Goal: Task Accomplishment & Management: Use online tool/utility

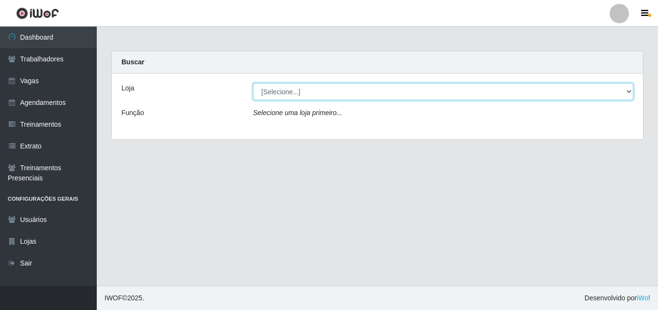
click at [302, 93] on select "[Selecione...] Chinatown Sushimi - [GEOGRAPHIC_DATA]" at bounding box center [443, 91] width 380 height 17
select select "357"
click at [253, 83] on select "[Selecione...] Chinatown Sushimi - [GEOGRAPHIC_DATA]" at bounding box center [443, 91] width 380 height 17
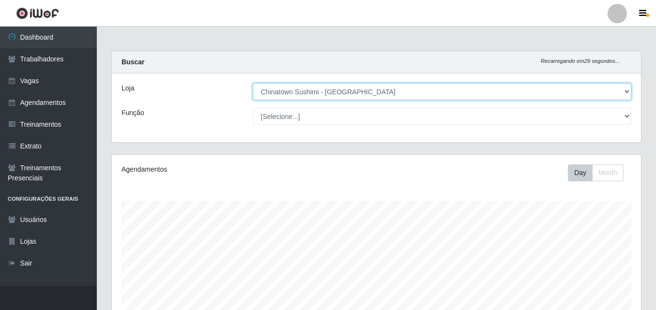
scroll to position [201, 529]
click at [626, 91] on select "[Selecione...] Chinatown Sushimi - [GEOGRAPHIC_DATA]" at bounding box center [442, 91] width 379 height 17
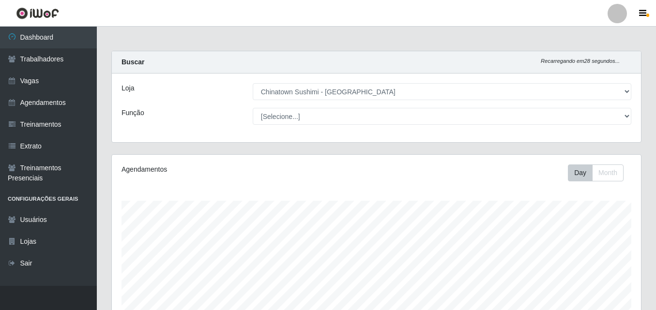
click at [627, 149] on div "Carregando... Buscar Recarregando em 28 segundos... Loja [Selecione...] Chinato…" at bounding box center [376, 103] width 545 height 104
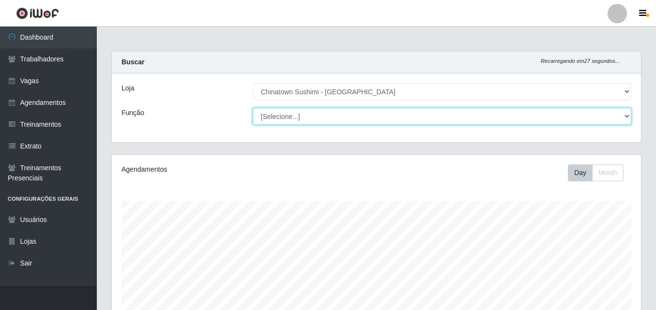
click at [626, 118] on select "[Selecione...] ASG ASG + ASG ++ Auxiliar de Cozinha Auxiliar de Cozinha + Auxil…" at bounding box center [442, 116] width 379 height 17
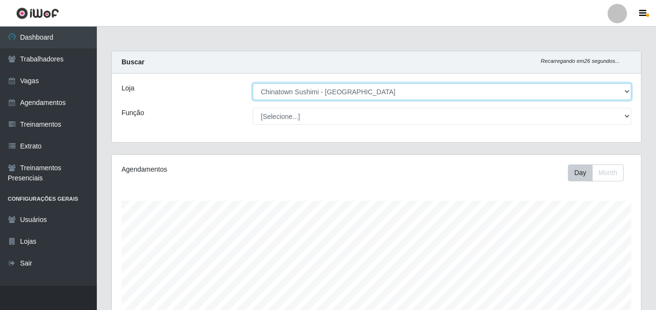
click at [626, 86] on select "[Selecione...] Chinatown Sushimi - [GEOGRAPHIC_DATA]" at bounding box center [442, 91] width 379 height 17
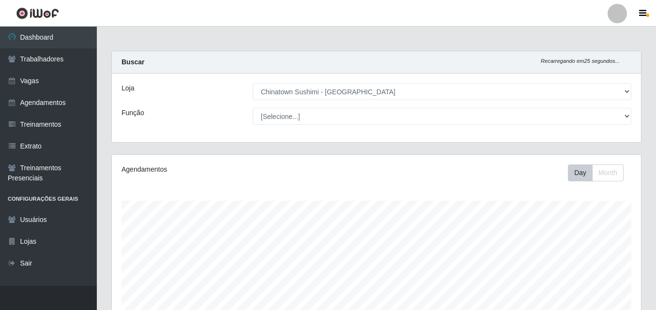
click at [612, 142] on div "Buscar Recarregando em 25 segundos... Loja [Selecione...] Chinatown Sushimi - […" at bounding box center [376, 97] width 530 height 92
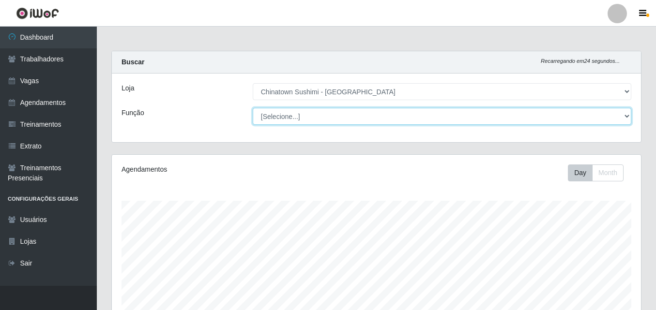
click at [624, 118] on select "[Selecione...] ASG ASG + ASG ++ Auxiliar de Cozinha Auxiliar de Cozinha + Auxil…" at bounding box center [442, 116] width 379 height 17
click at [624, 117] on select "[Selecione...] ASG ASG + ASG ++ Auxiliar de Cozinha Auxiliar de Cozinha + Auxil…" at bounding box center [442, 116] width 379 height 17
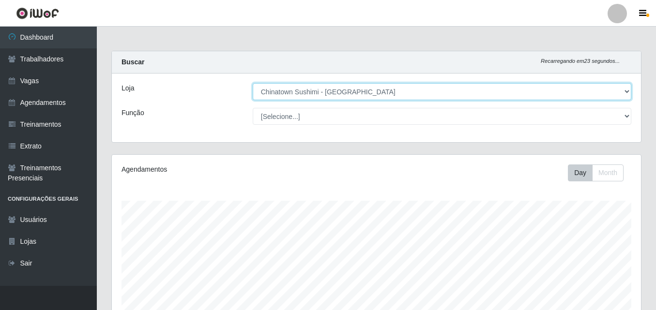
click at [625, 91] on select "[Selecione...] Chinatown Sushimi - [GEOGRAPHIC_DATA]" at bounding box center [442, 91] width 379 height 17
click at [253, 83] on select "[Selecione...] Chinatown Sushimi - [GEOGRAPHIC_DATA]" at bounding box center [442, 91] width 379 height 17
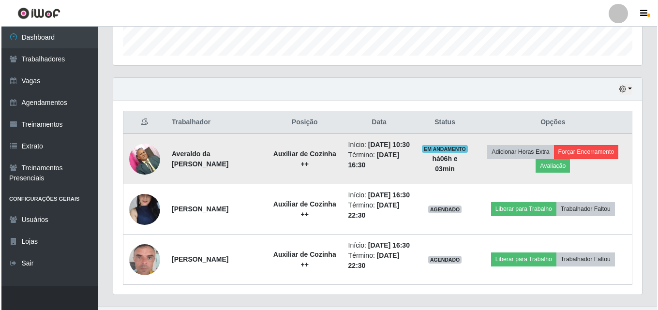
scroll to position [342, 0]
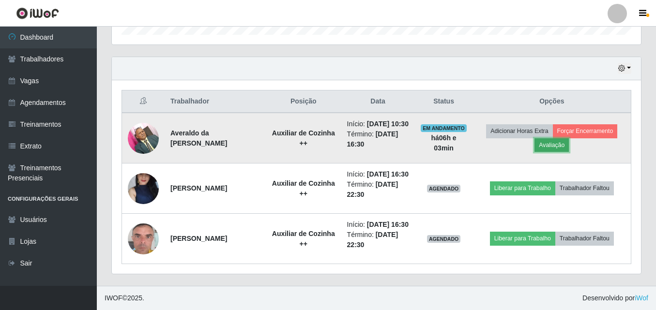
click at [551, 138] on button "Avaliação" at bounding box center [551, 145] width 34 height 14
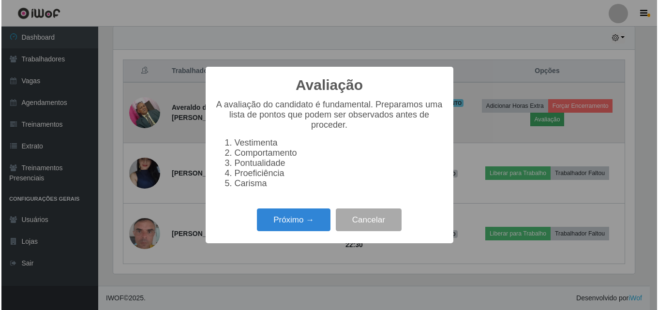
scroll to position [201, 524]
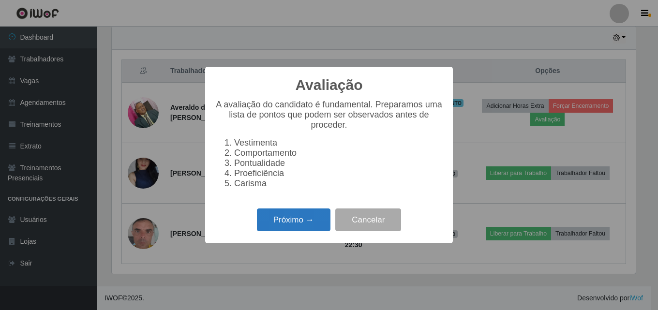
click at [290, 229] on button "Próximo →" at bounding box center [294, 220] width 74 height 23
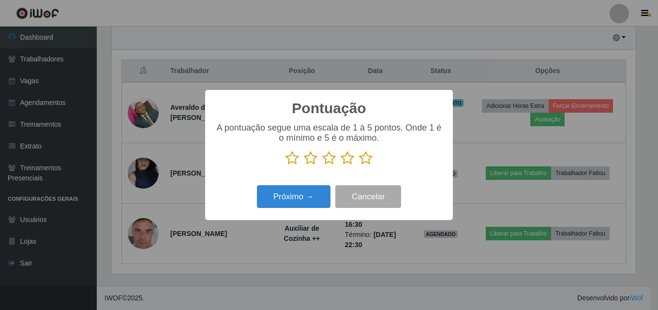
scroll to position [483850, 483527]
click at [362, 159] on icon at bounding box center [366, 158] width 14 height 15
click at [359, 166] on input "radio" at bounding box center [359, 166] width 0 height 0
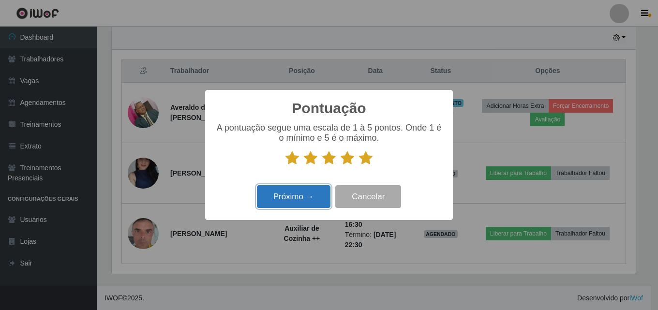
click at [311, 196] on button "Próximo →" at bounding box center [294, 196] width 74 height 23
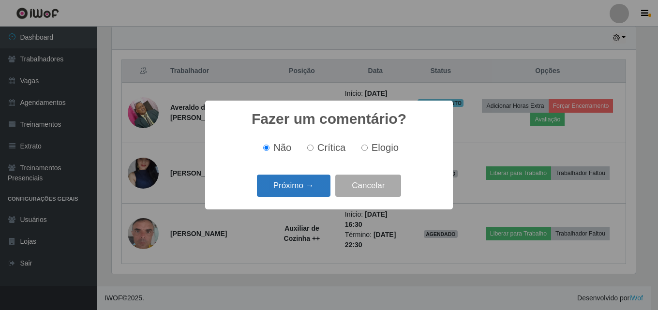
click at [300, 182] on button "Próximo →" at bounding box center [294, 186] width 74 height 23
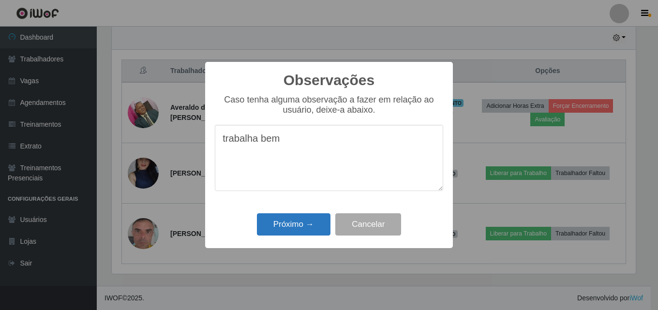
type textarea "trabalha bem"
click at [312, 224] on button "Próximo →" at bounding box center [294, 224] width 74 height 23
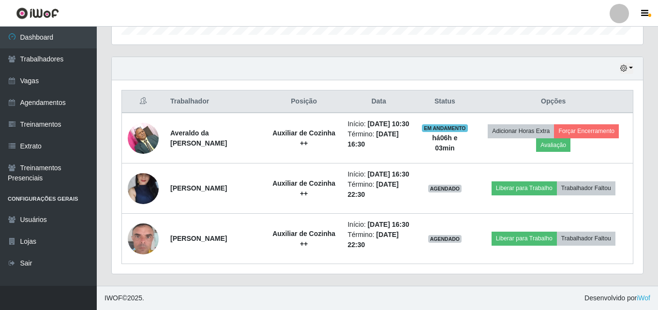
scroll to position [201, 529]
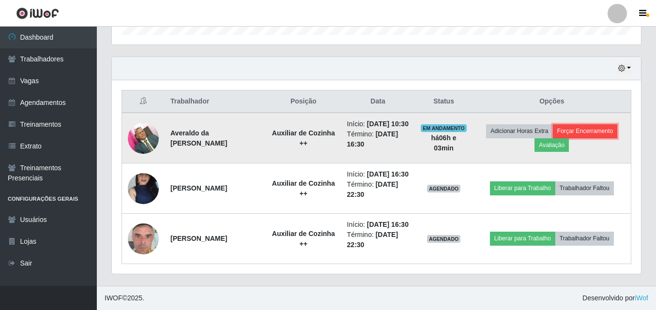
click at [588, 124] on button "Forçar Encerramento" at bounding box center [585, 131] width 65 height 14
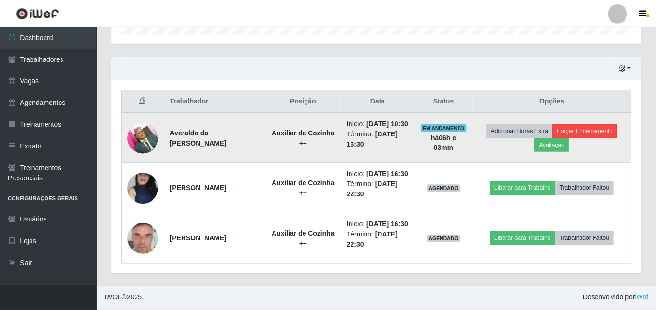
scroll to position [201, 524]
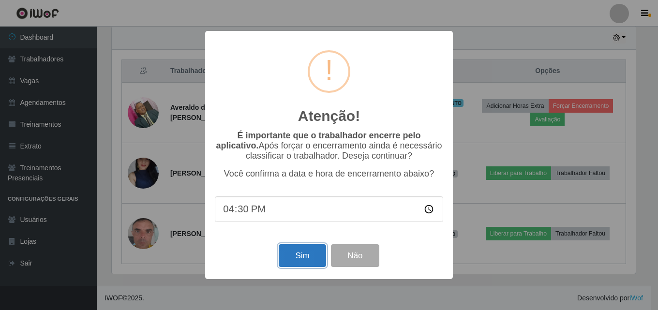
click at [297, 257] on button "Sim" at bounding box center [302, 255] width 47 height 23
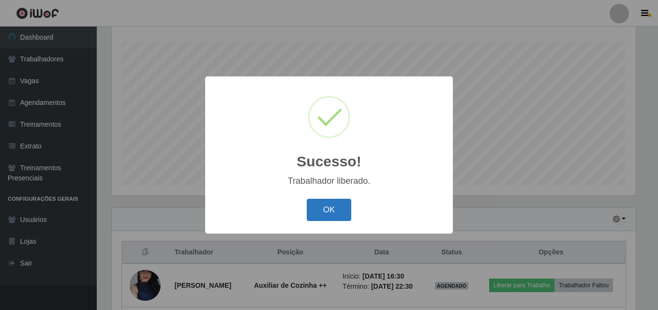
click at [325, 207] on button "OK" at bounding box center [329, 210] width 45 height 23
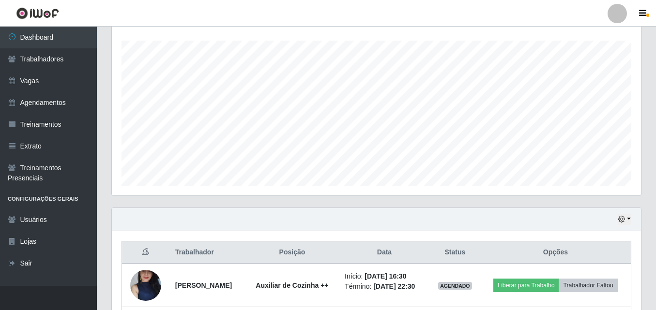
scroll to position [246, 0]
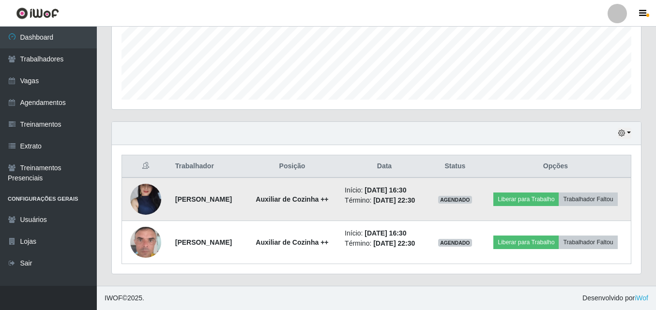
click at [146, 199] on img at bounding box center [145, 199] width 31 height 69
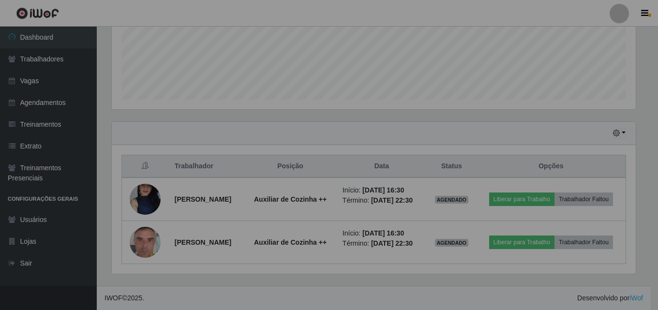
scroll to position [201, 529]
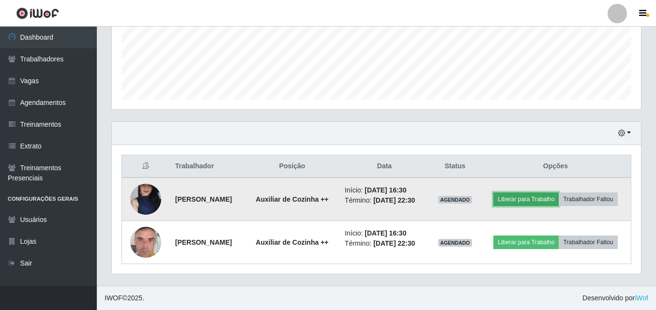
click at [525, 195] on button "Liberar para Trabalho" at bounding box center [525, 200] width 65 height 14
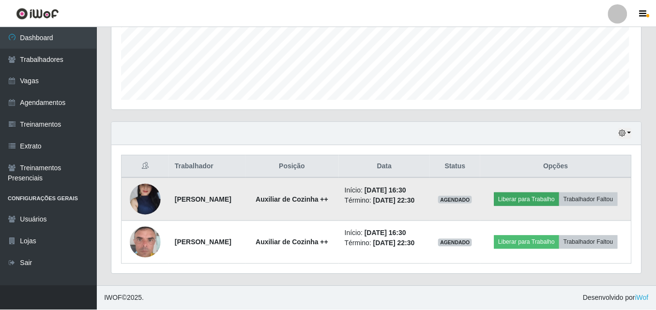
scroll to position [201, 524]
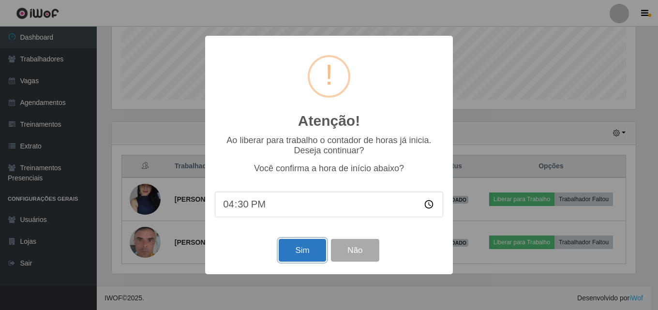
click at [295, 258] on button "Sim" at bounding box center [302, 250] width 47 height 23
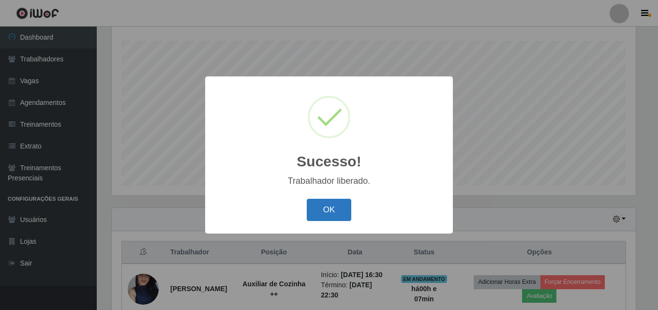
click at [327, 218] on button "OK" at bounding box center [329, 210] width 45 height 23
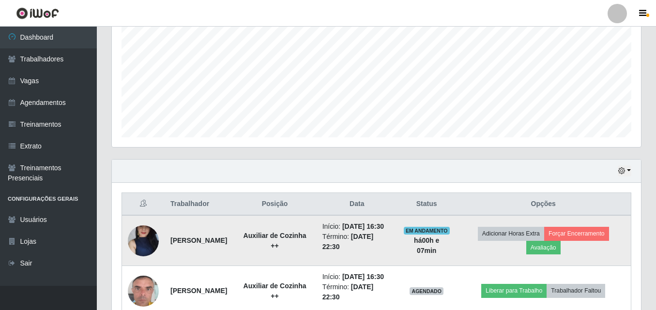
scroll to position [257, 0]
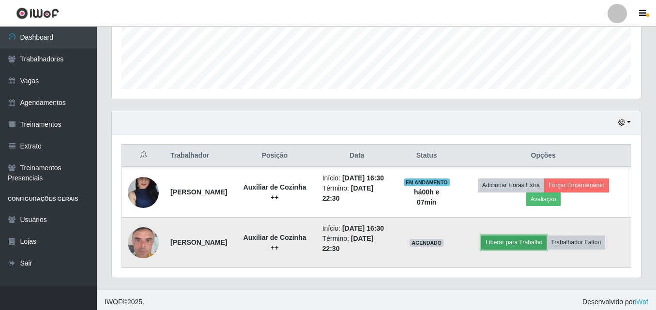
click at [526, 242] on button "Liberar para Trabalho" at bounding box center [513, 243] width 65 height 14
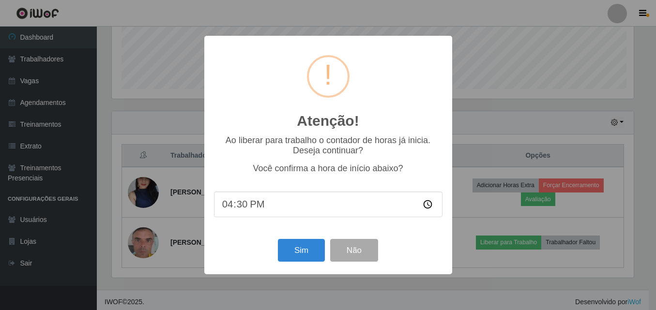
scroll to position [201, 524]
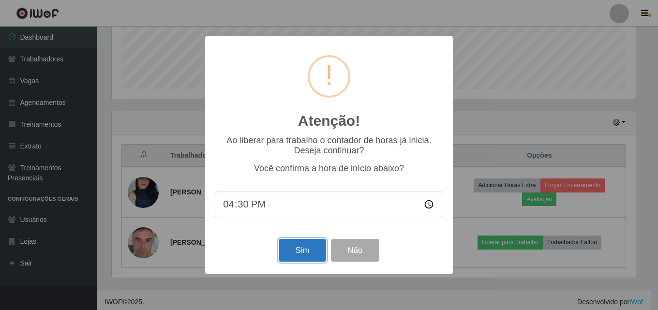
click at [296, 255] on button "Sim" at bounding box center [302, 250] width 47 height 23
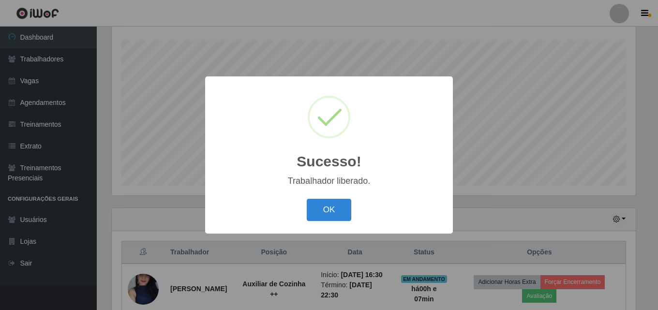
click at [321, 213] on button "OK" at bounding box center [329, 210] width 45 height 23
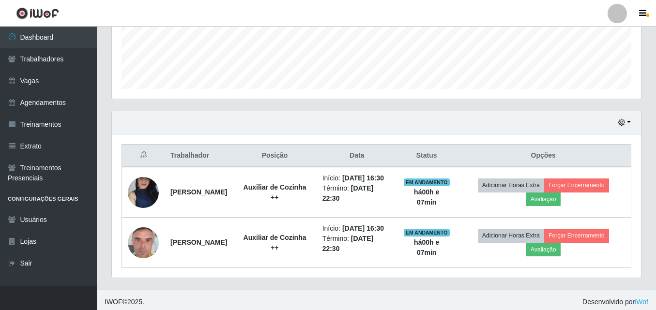
scroll to position [261, 0]
